Goal: Transaction & Acquisition: Book appointment/travel/reservation

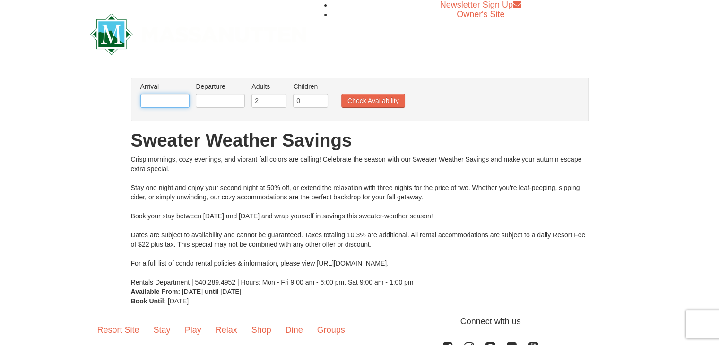
click at [158, 102] on input "text" at bounding box center [164, 101] width 49 height 14
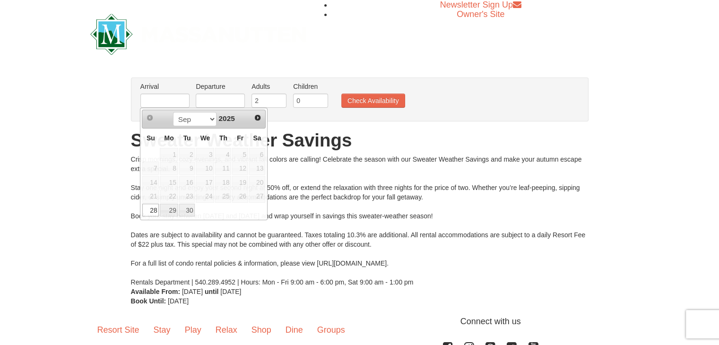
click at [291, 77] on div "× From: To: Adults: 2 Children: 0 Change Arrival Please format dates MM/DD/YYYY…" at bounding box center [359, 191] width 719 height 247
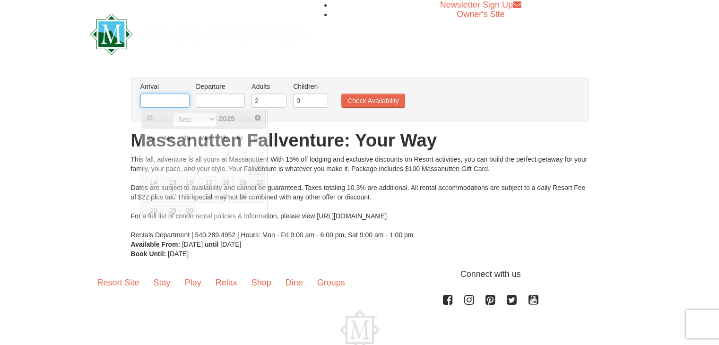
click at [155, 94] on input "text" at bounding box center [164, 101] width 49 height 14
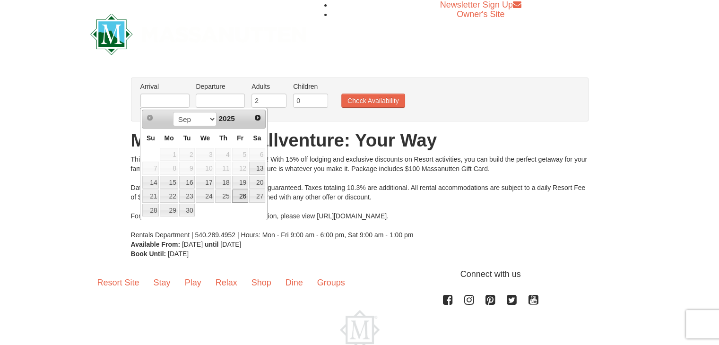
click at [243, 193] on link "26" at bounding box center [240, 196] width 16 height 13
type input "[DATE]"
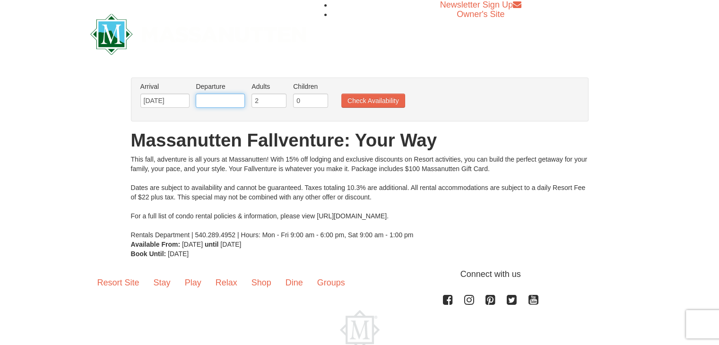
click at [228, 99] on input "text" at bounding box center [220, 101] width 49 height 14
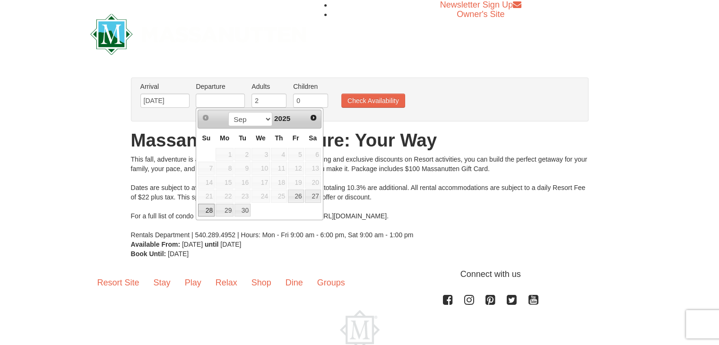
click at [212, 211] on link "28" at bounding box center [206, 210] width 17 height 13
type input "[DATE]"
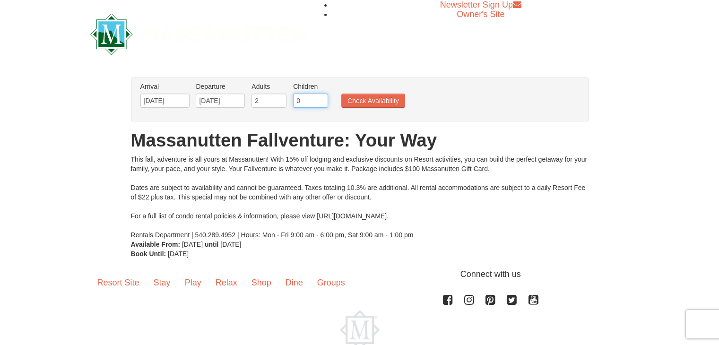
click at [311, 101] on input "0" at bounding box center [310, 101] width 35 height 14
click at [319, 97] on input "1" at bounding box center [310, 101] width 35 height 14
type input "2"
click at [319, 97] on input "2" at bounding box center [310, 101] width 35 height 14
click at [386, 97] on button "Check Availability" at bounding box center [374, 101] width 64 height 14
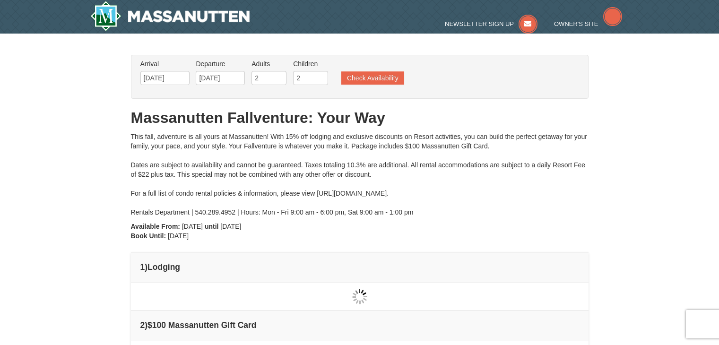
type input "[DATE]"
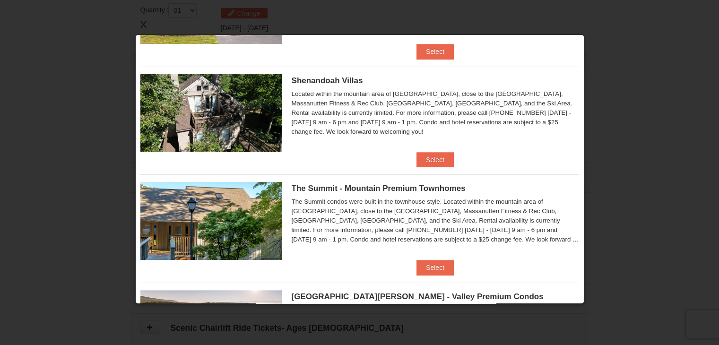
scroll to position [206, 0]
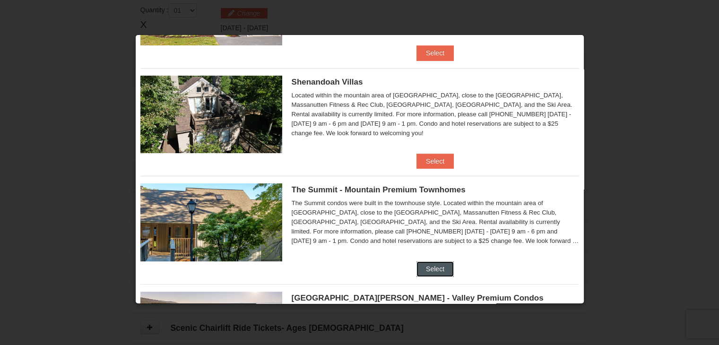
click at [429, 267] on button "Select" at bounding box center [435, 269] width 37 height 15
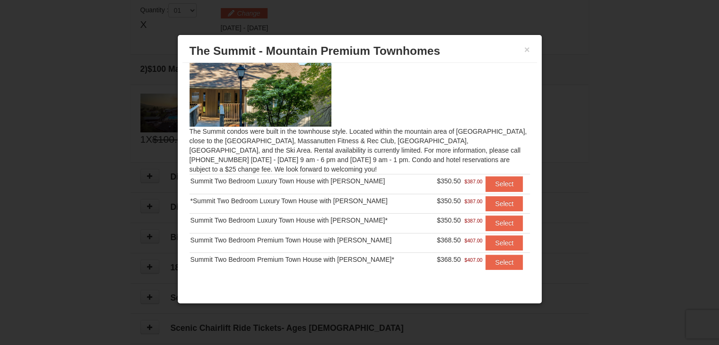
scroll to position [22, 0]
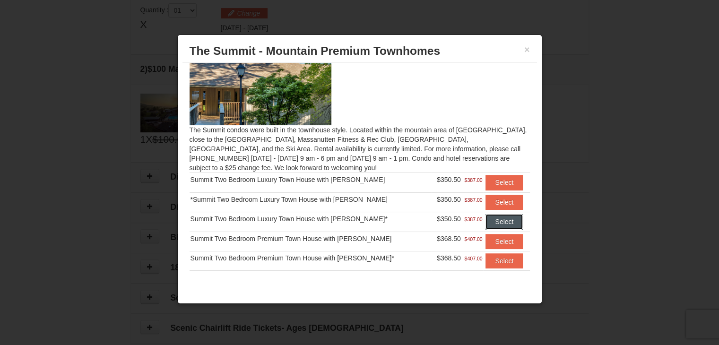
click at [486, 221] on button "Select" at bounding box center [504, 221] width 37 height 15
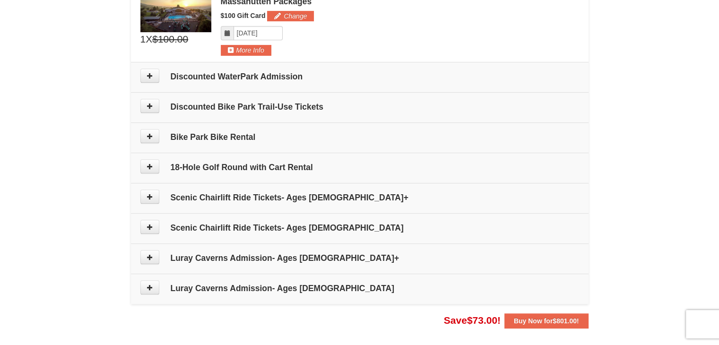
scroll to position [428, 0]
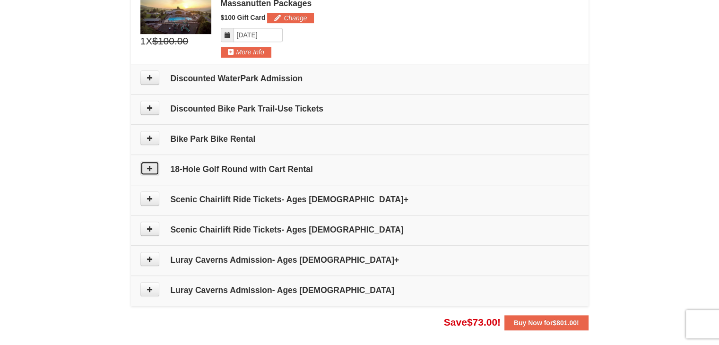
click at [144, 167] on button at bounding box center [149, 168] width 19 height 14
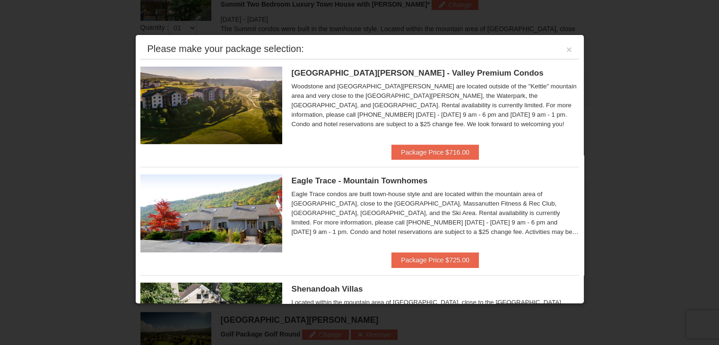
scroll to position [291, 0]
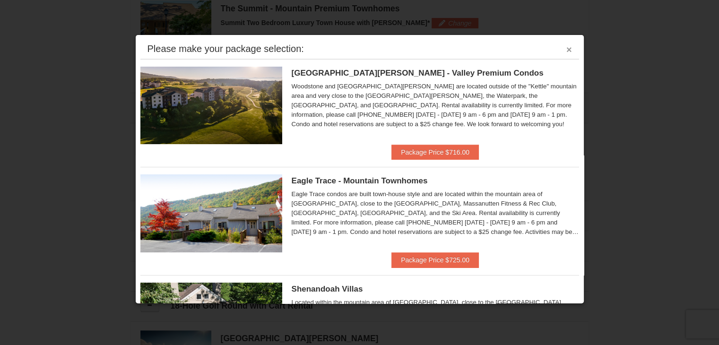
click at [567, 47] on button "×" at bounding box center [570, 49] width 6 height 9
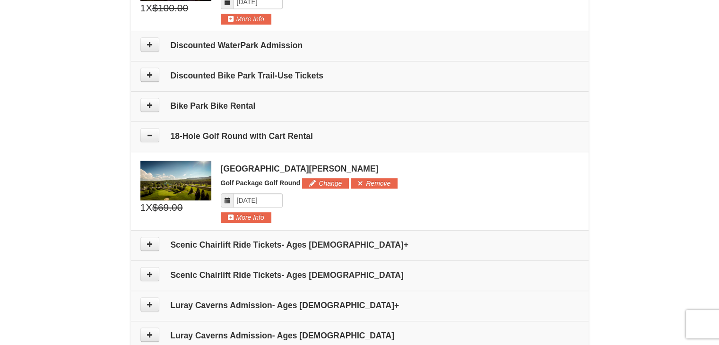
scroll to position [462, 0]
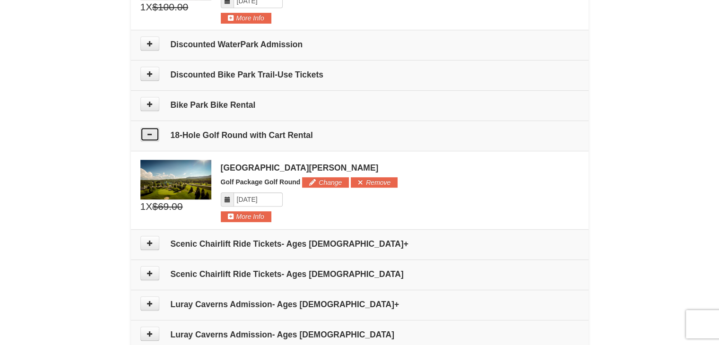
click at [147, 134] on icon at bounding box center [150, 134] width 7 height 7
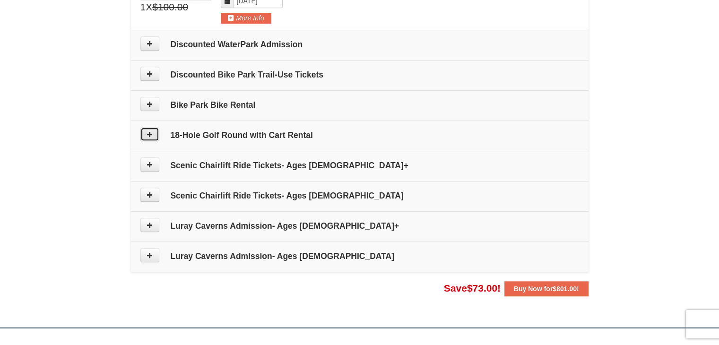
click at [147, 134] on icon at bounding box center [150, 134] width 7 height 7
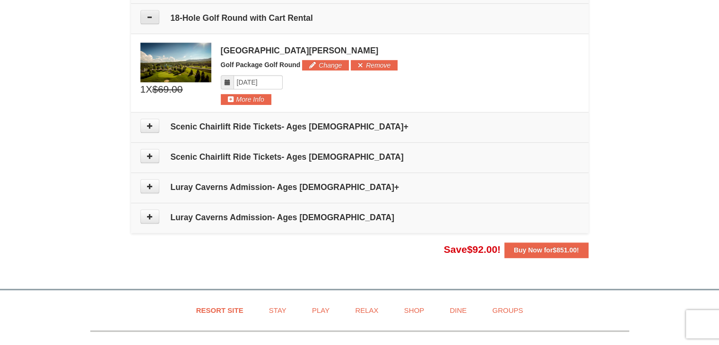
scroll to position [581, 0]
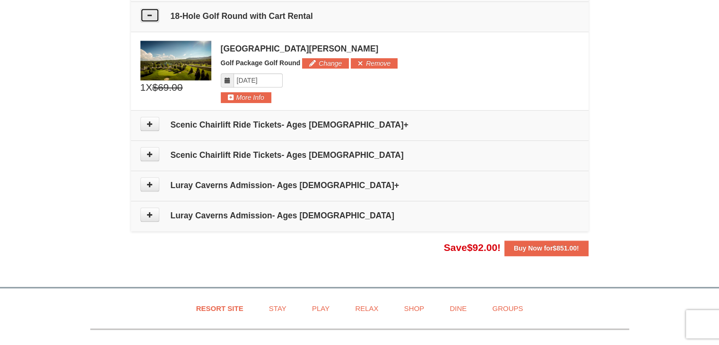
click at [150, 15] on icon at bounding box center [150, 15] width 7 height 7
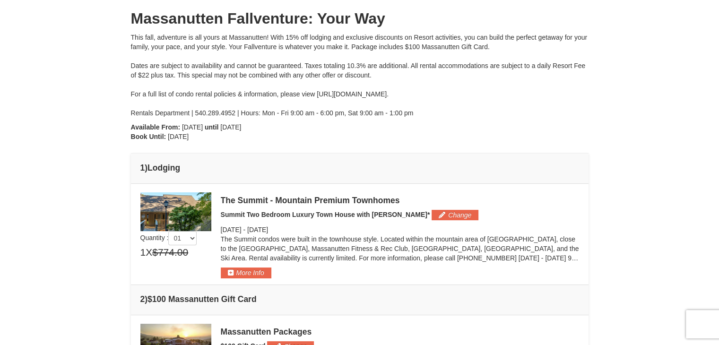
scroll to position [101, 0]
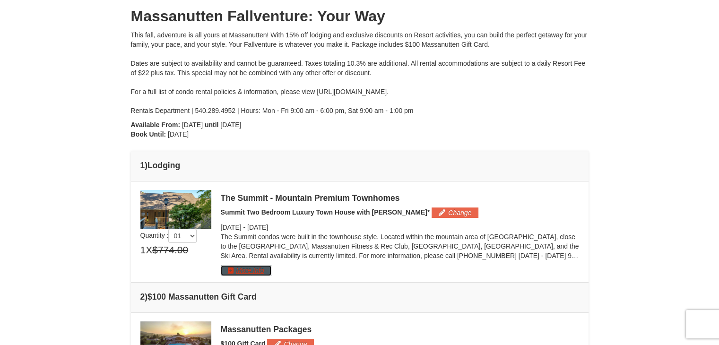
click at [237, 273] on button "More Info" at bounding box center [246, 270] width 51 height 10
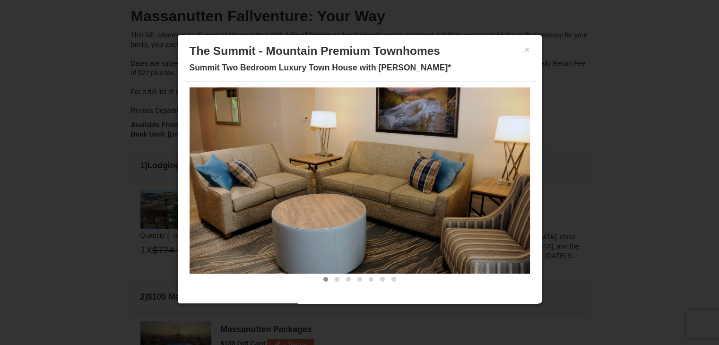
scroll to position [0, 0]
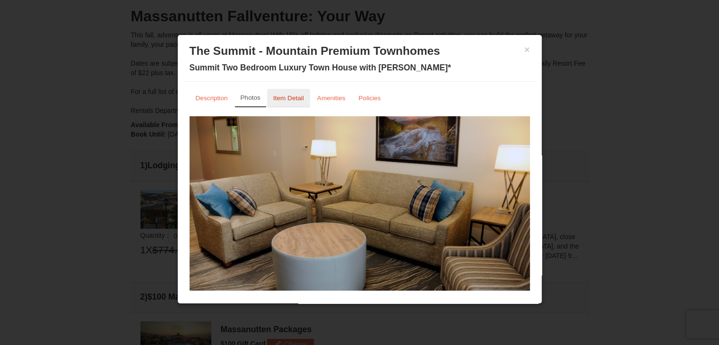
click at [295, 105] on link "Item Detail" at bounding box center [288, 98] width 43 height 18
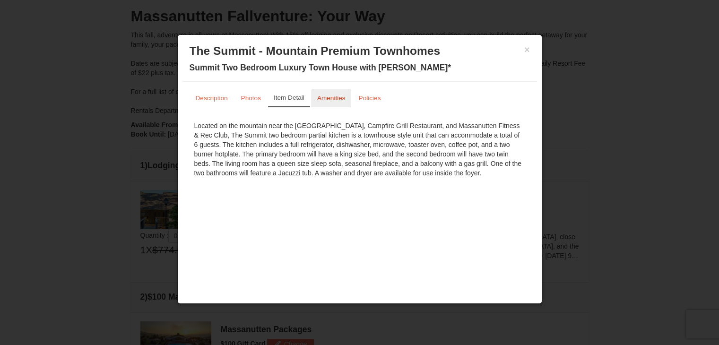
click at [327, 102] on link "Amenities" at bounding box center [331, 98] width 41 height 18
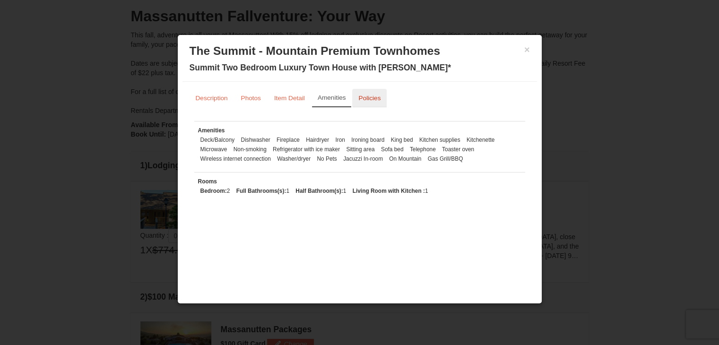
click at [358, 105] on link "Policies" at bounding box center [369, 98] width 35 height 18
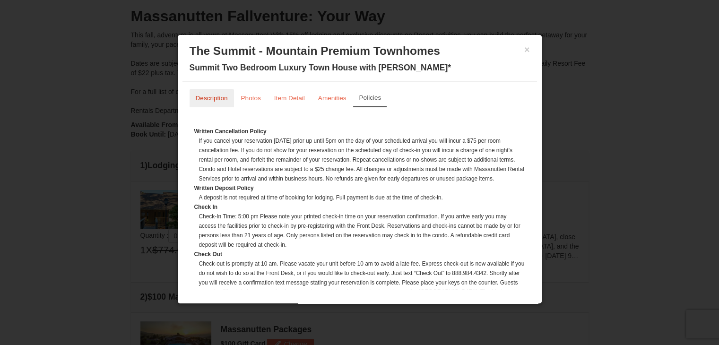
click at [214, 96] on small "Description" at bounding box center [212, 98] width 32 height 7
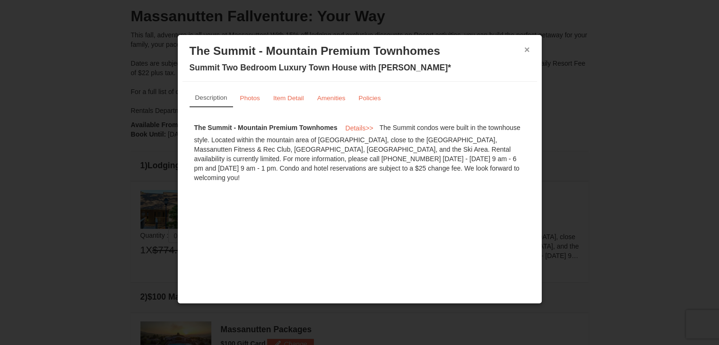
click at [525, 47] on button "×" at bounding box center [528, 49] width 6 height 9
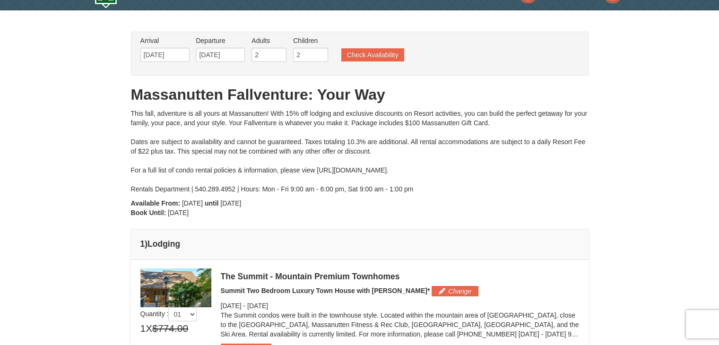
scroll to position [19, 0]
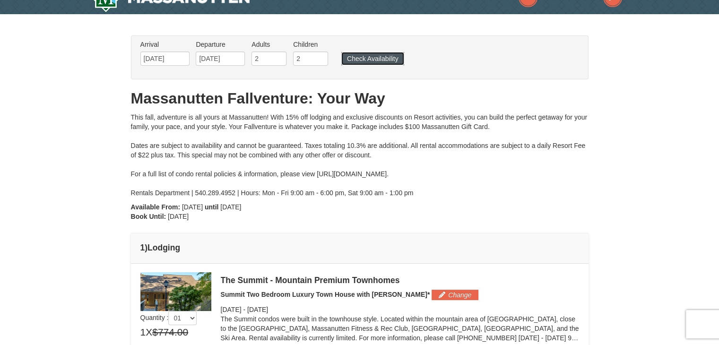
click at [363, 57] on button "Check Availability" at bounding box center [373, 58] width 63 height 13
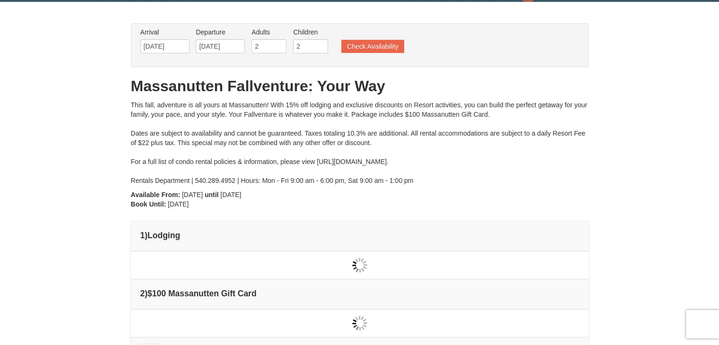
type input "[DATE]"
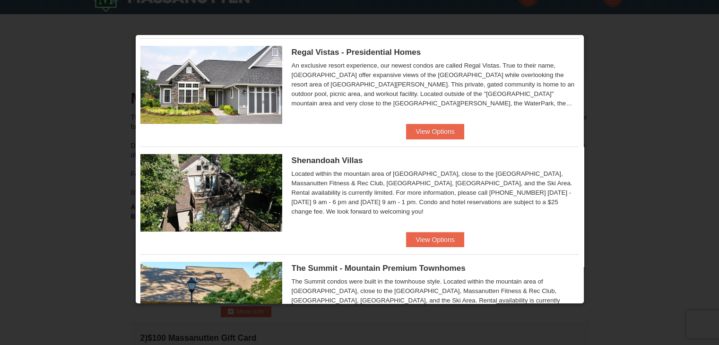
scroll to position [128, 0]
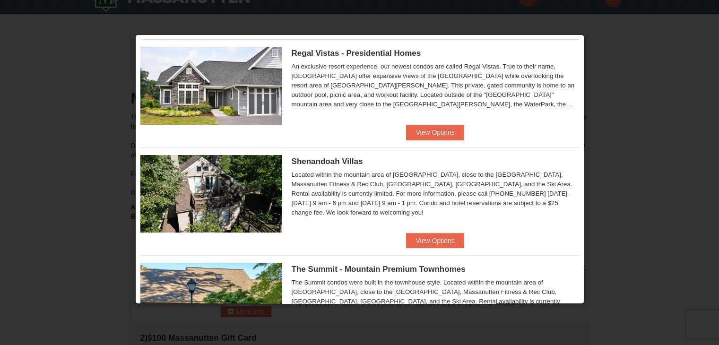
click at [563, 130] on li "Regal Vistas - Presidential Homes Regal Vistas Two Bedroom Presidential Home wi…" at bounding box center [359, 89] width 439 height 101
click at [445, 239] on button "View Options" at bounding box center [435, 240] width 58 height 15
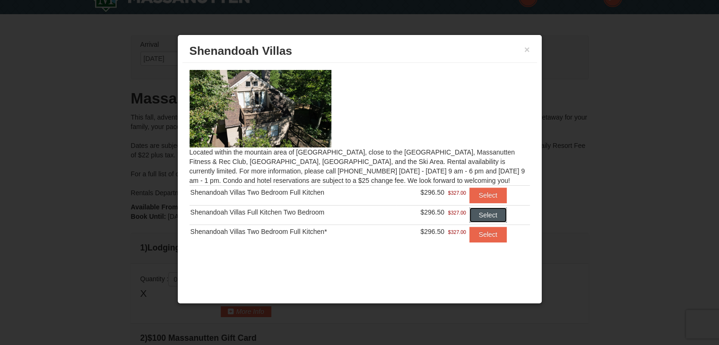
click at [492, 217] on button "Select" at bounding box center [488, 215] width 37 height 15
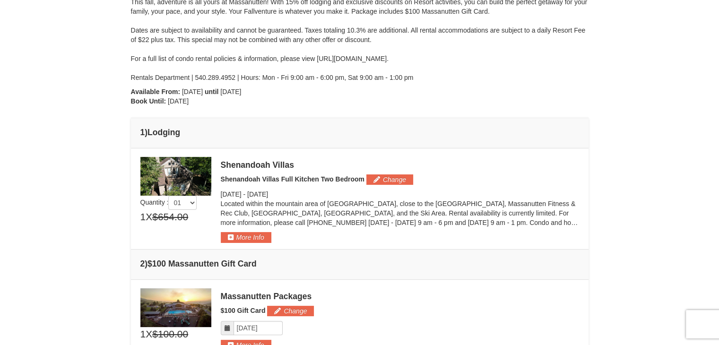
scroll to position [138, 0]
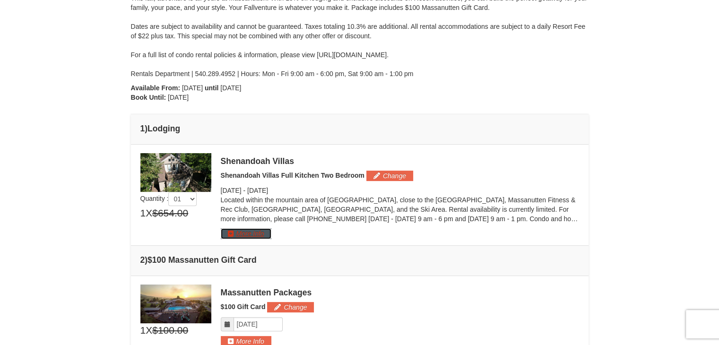
click at [261, 235] on button "More Info" at bounding box center [246, 233] width 51 height 10
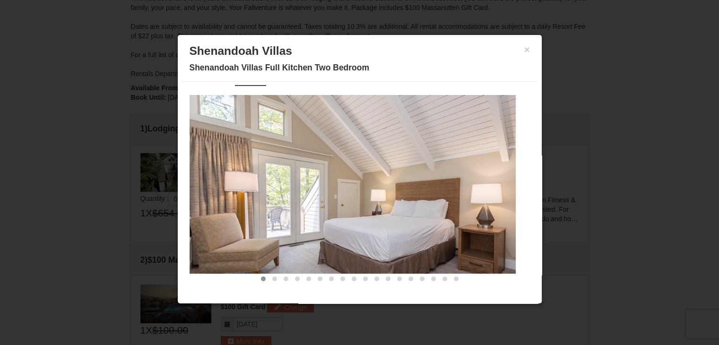
scroll to position [0, 0]
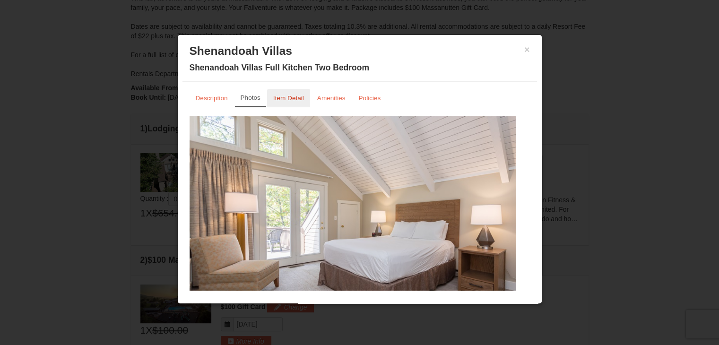
click at [291, 91] on link "Item Detail" at bounding box center [288, 98] width 43 height 18
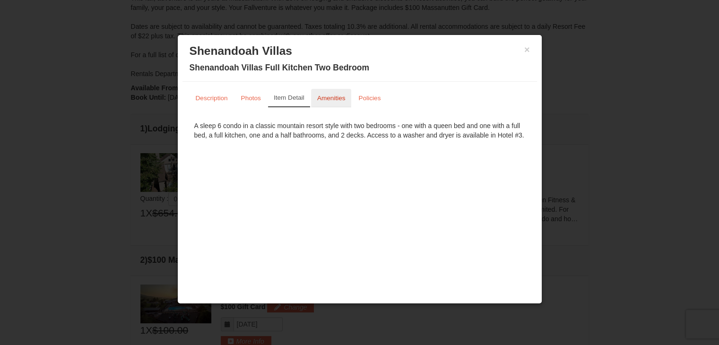
click at [320, 92] on link "Amenities" at bounding box center [331, 98] width 41 height 18
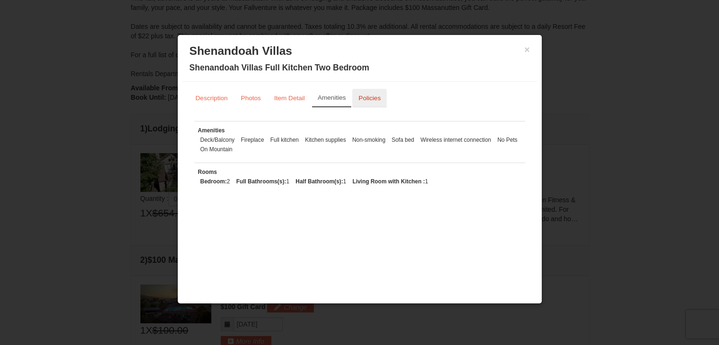
click at [354, 99] on link "Policies" at bounding box center [369, 98] width 35 height 18
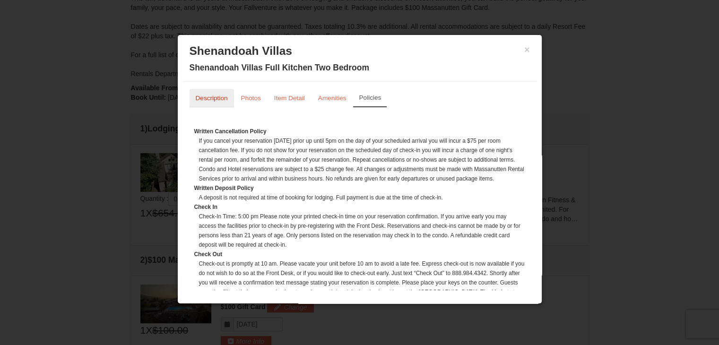
click at [207, 92] on link "Description" at bounding box center [212, 98] width 44 height 18
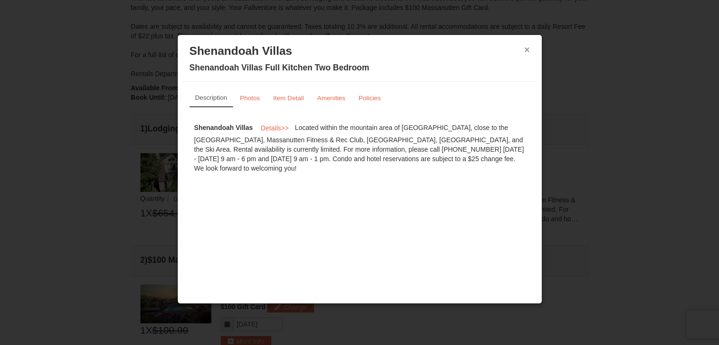
click at [526, 48] on button "×" at bounding box center [528, 49] width 6 height 9
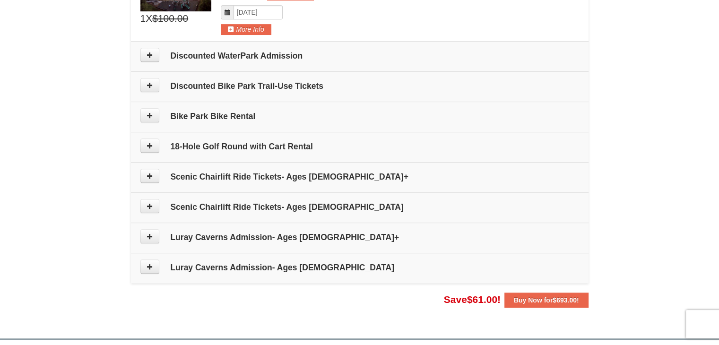
scroll to position [453, 0]
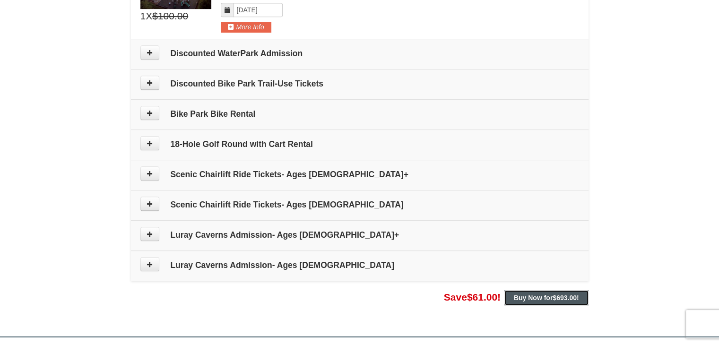
click at [528, 298] on strong "Buy Now for $693.00 !" at bounding box center [546, 298] width 65 height 8
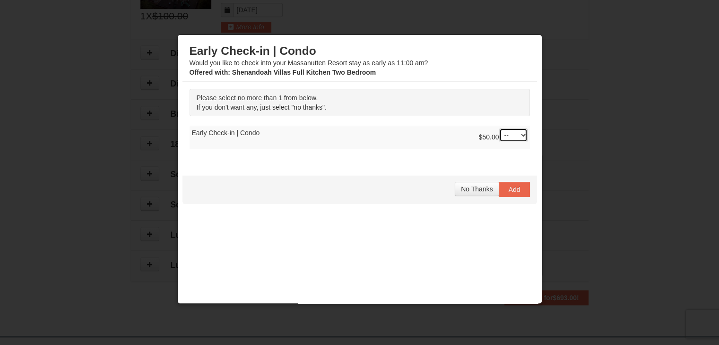
click at [507, 135] on select "-- 01" at bounding box center [513, 135] width 28 height 14
select select "1"
click at [499, 128] on select "-- 01" at bounding box center [513, 135] width 28 height 14
click at [509, 187] on span "Add" at bounding box center [515, 190] width 12 height 8
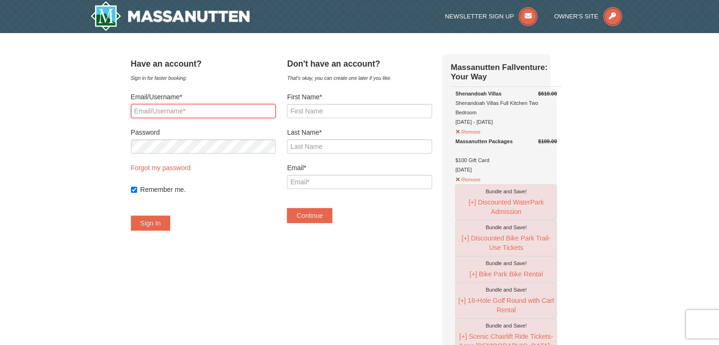
type input "[EMAIL_ADDRESS][DOMAIN_NAME]"
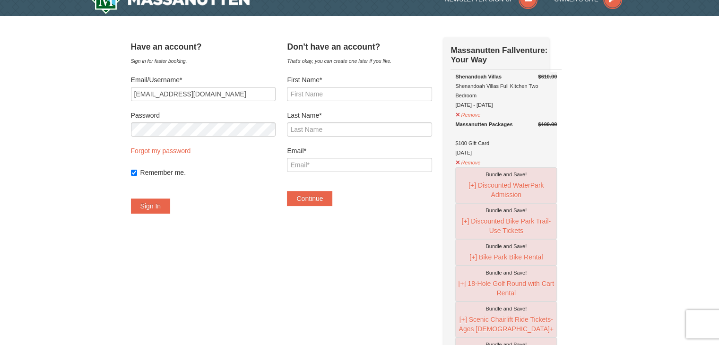
scroll to position [16, 0]
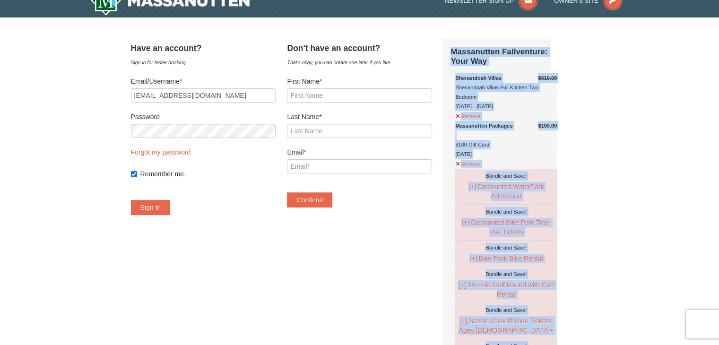
drag, startPoint x: 702, startPoint y: 55, endPoint x: 700, endPoint y: 28, distance: 27.5
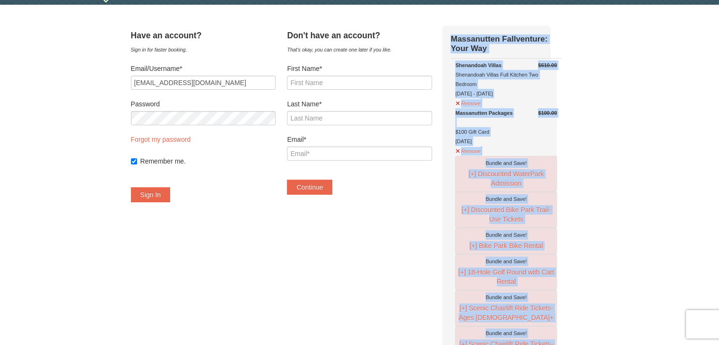
scroll to position [0, 0]
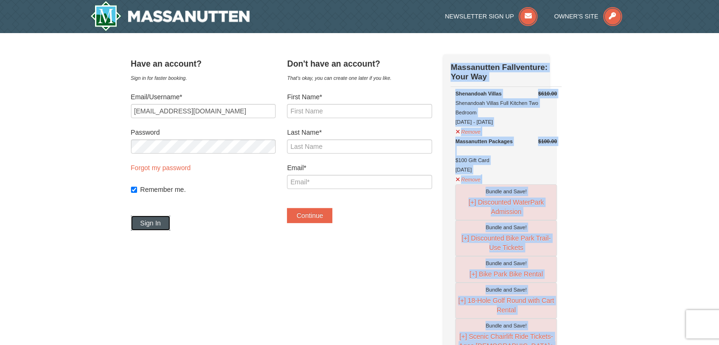
click at [171, 225] on button "Sign In" at bounding box center [151, 223] width 40 height 15
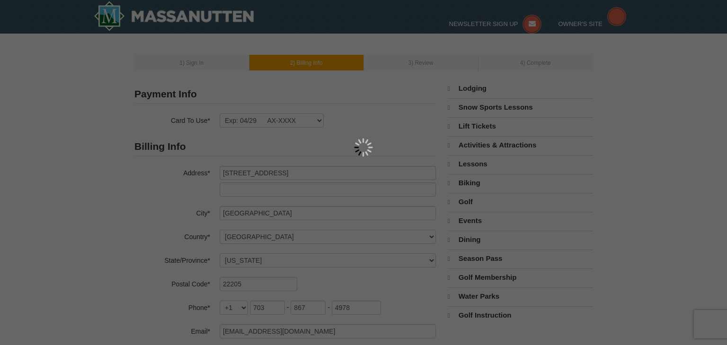
select select "VA"
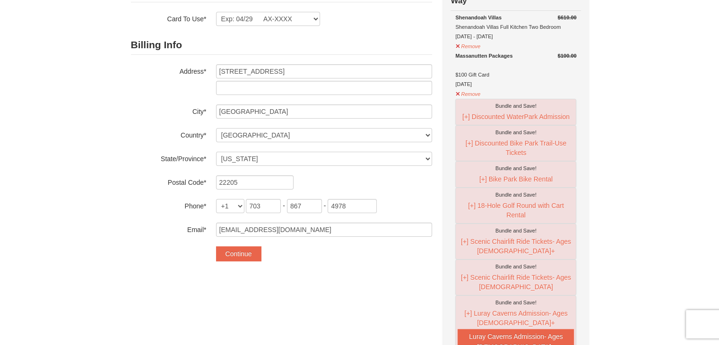
scroll to position [103, 0]
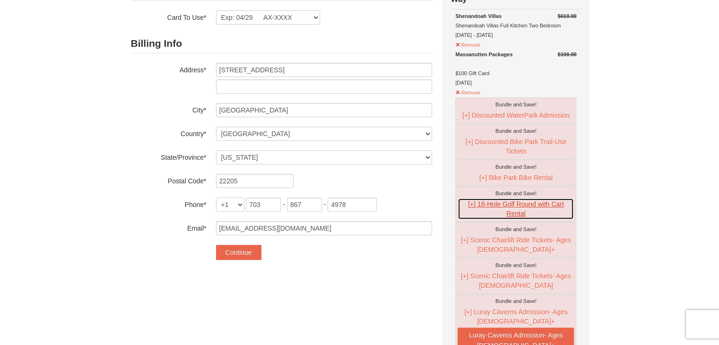
click at [473, 204] on button "[+] 18-Hole Golf Round with Cart Rental" at bounding box center [516, 209] width 116 height 22
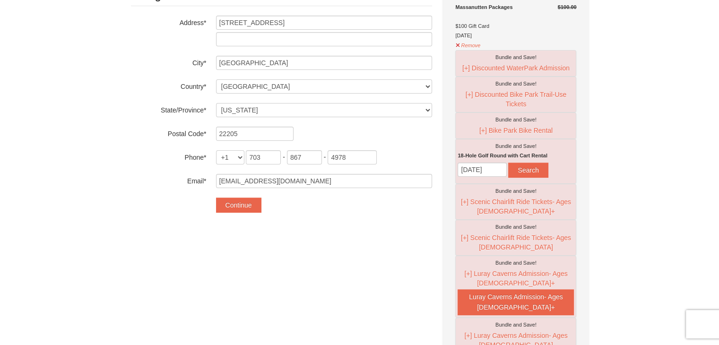
scroll to position [159, 0]
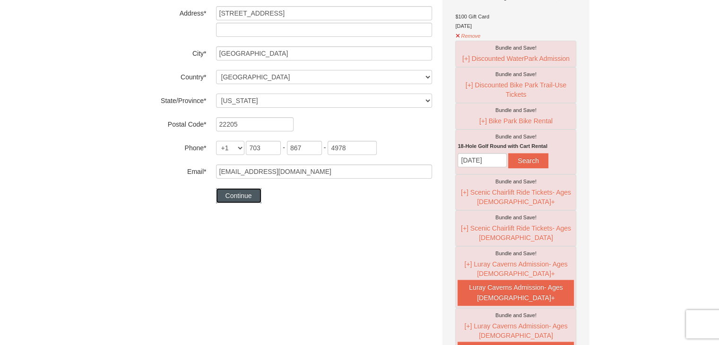
click at [238, 195] on button "Continue" at bounding box center [238, 195] width 45 height 15
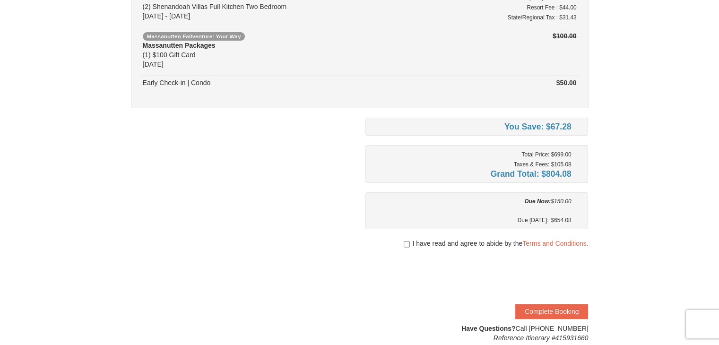
scroll to position [128, 0]
click at [404, 242] on input "checkbox" at bounding box center [407, 244] width 6 height 8
checkbox input "true"
click at [538, 308] on button "Complete Booking" at bounding box center [552, 310] width 73 height 15
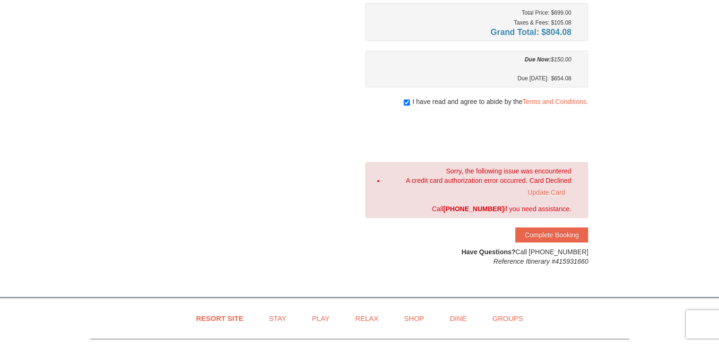
scroll to position [263, 0]
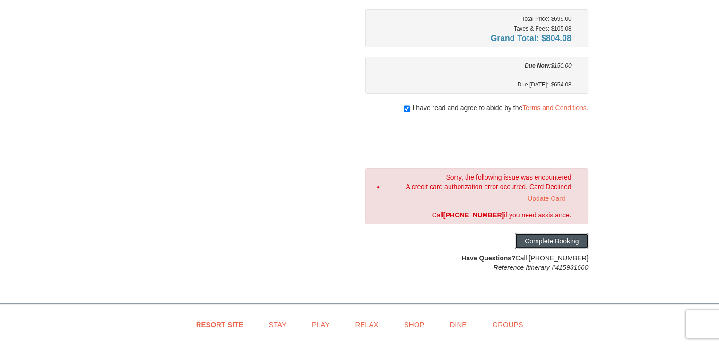
click at [561, 235] on button "Complete Booking" at bounding box center [552, 241] width 73 height 15
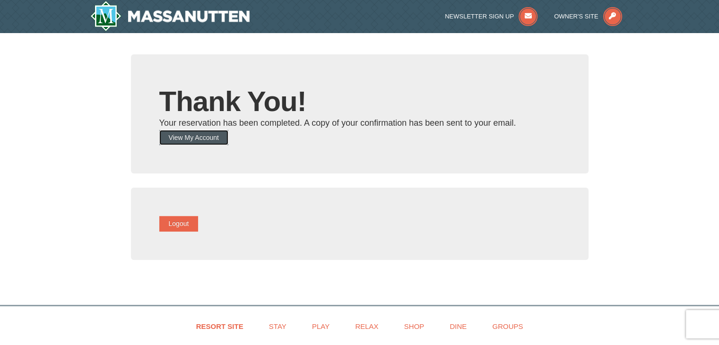
click at [207, 134] on button "View My Account" at bounding box center [193, 137] width 69 height 15
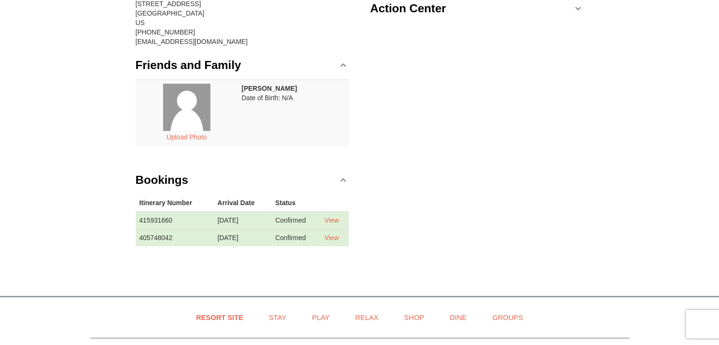
scroll to position [129, 0]
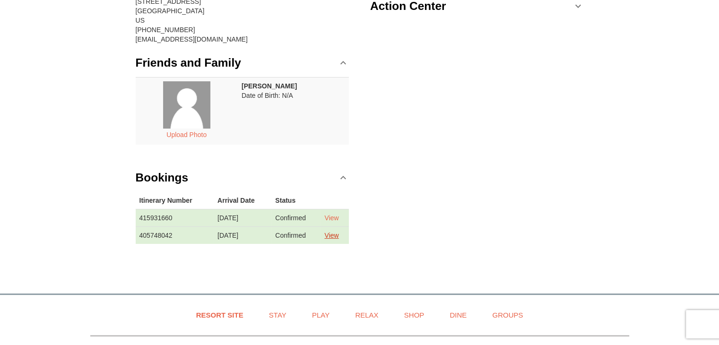
click at [334, 237] on link "View" at bounding box center [331, 236] width 14 height 8
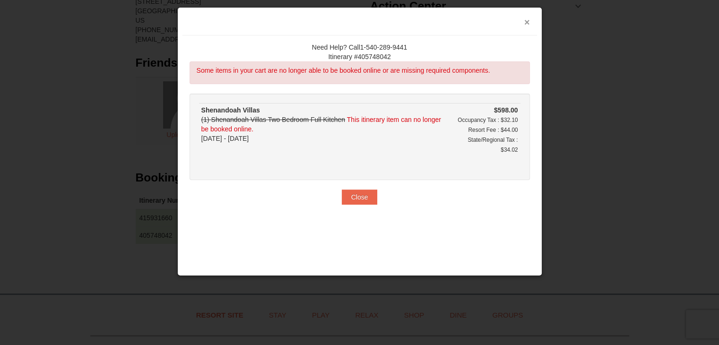
click at [525, 22] on button "×" at bounding box center [528, 22] width 6 height 9
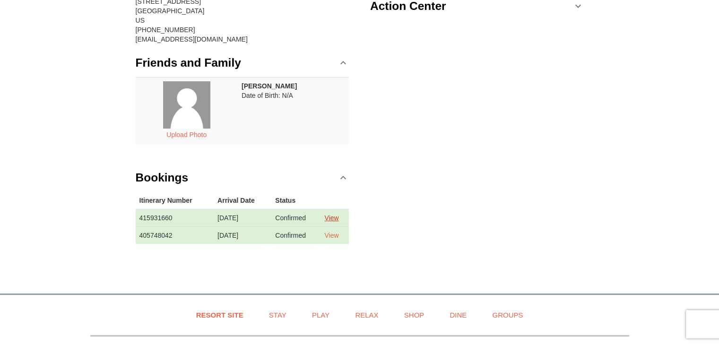
click at [338, 217] on link "View" at bounding box center [331, 218] width 14 height 8
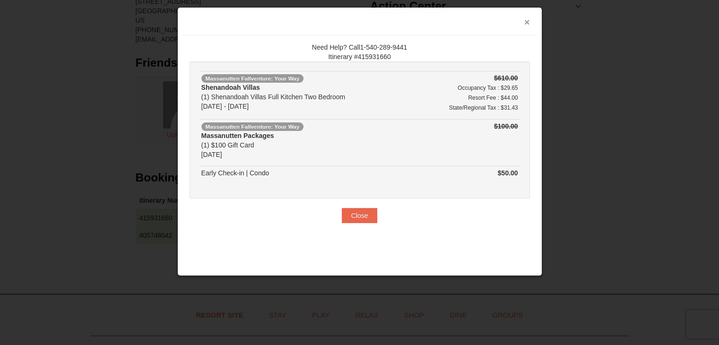
click at [526, 21] on button "×" at bounding box center [528, 22] width 6 height 9
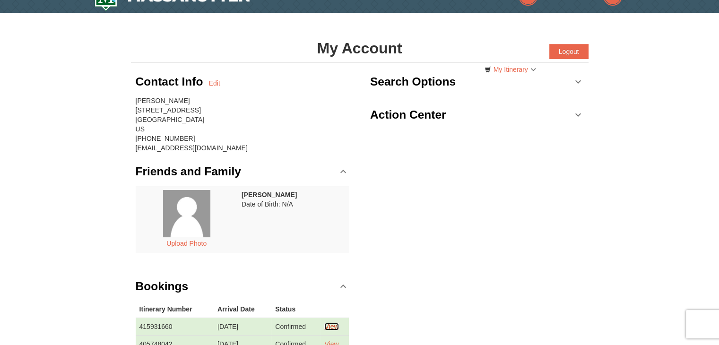
scroll to position [0, 0]
